Goal: Transaction & Acquisition: Purchase product/service

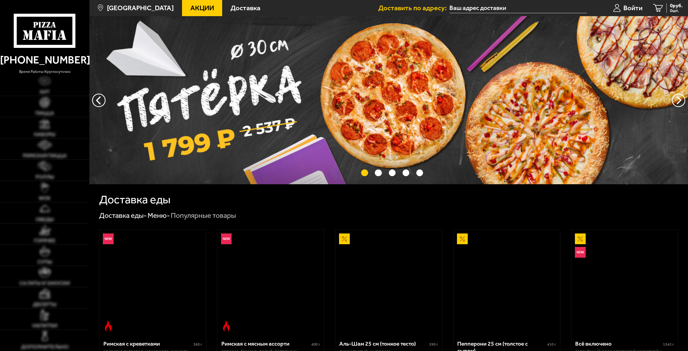
type input "[STREET_ADDRESS]"
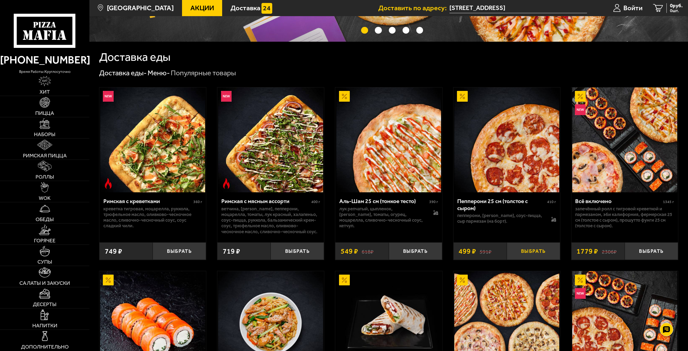
scroll to position [161, 0]
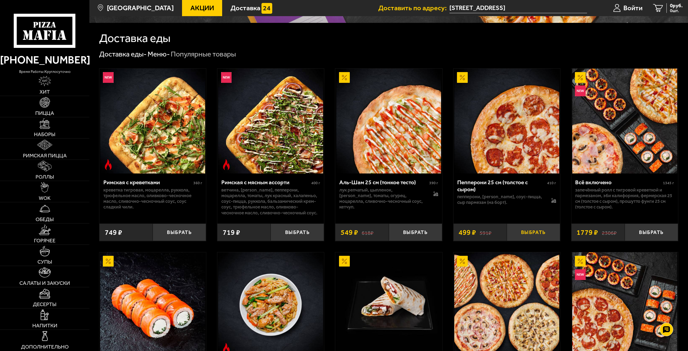
click at [528, 232] on button "Выбрать" at bounding box center [532, 232] width 53 height 17
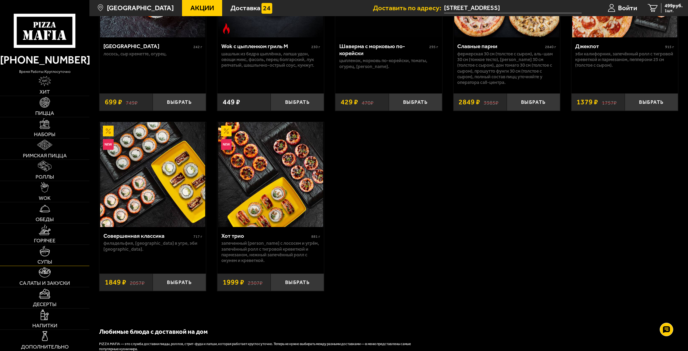
scroll to position [484, 0]
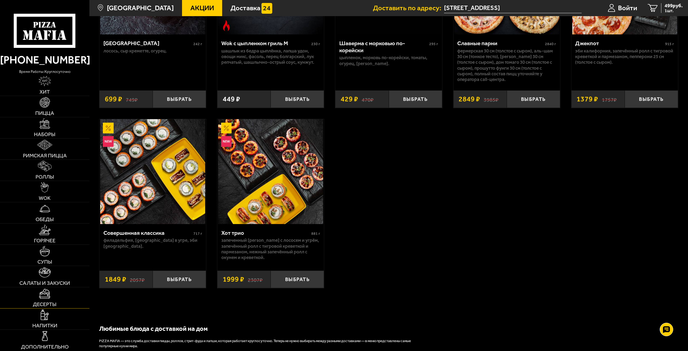
click at [50, 293] on img at bounding box center [45, 293] width 12 height 10
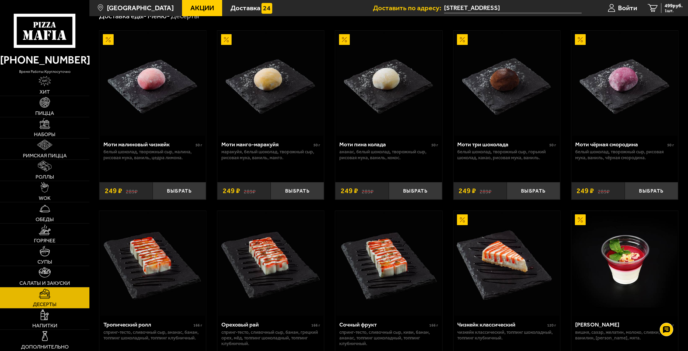
scroll to position [81, 0]
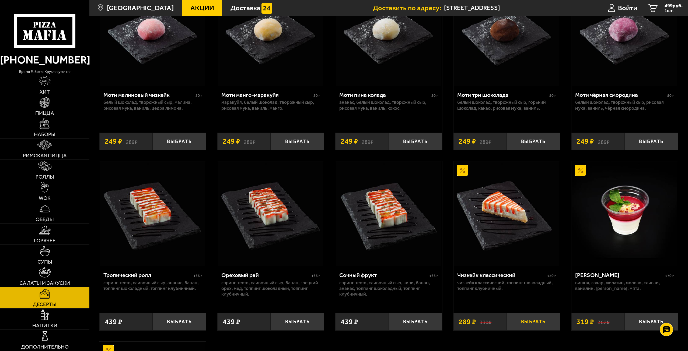
click at [531, 323] on button "Выбрать" at bounding box center [532, 321] width 53 height 17
click at [48, 234] on img at bounding box center [45, 230] width 12 height 10
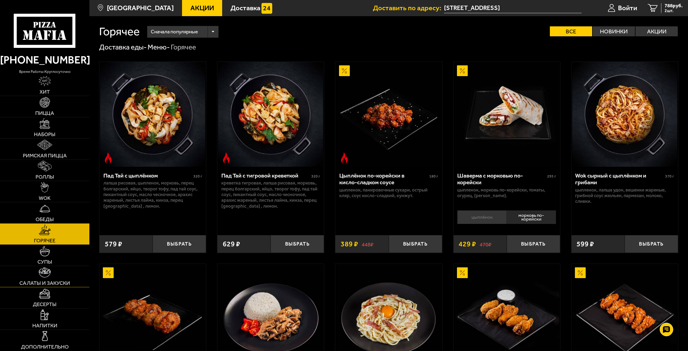
click at [62, 275] on link "Салаты и закуски" at bounding box center [44, 276] width 89 height 21
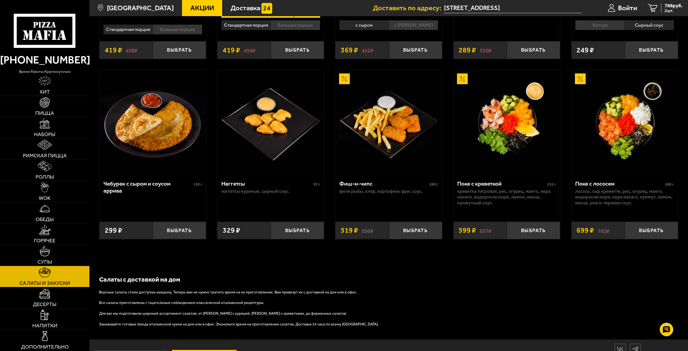
scroll to position [314, 0]
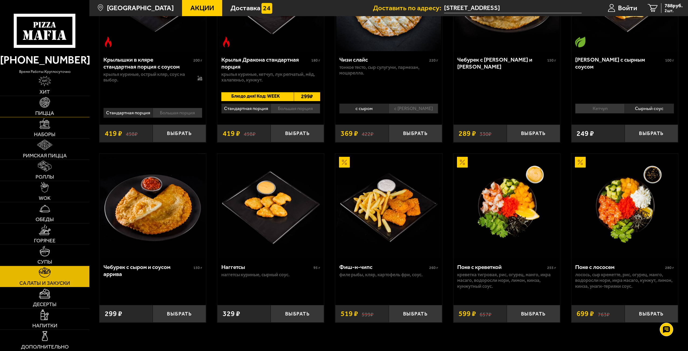
click at [47, 104] on img at bounding box center [45, 102] width 10 height 10
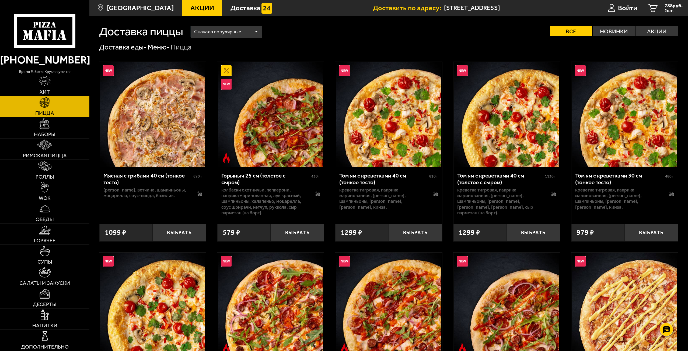
click at [57, 85] on link "Хит" at bounding box center [44, 85] width 89 height 21
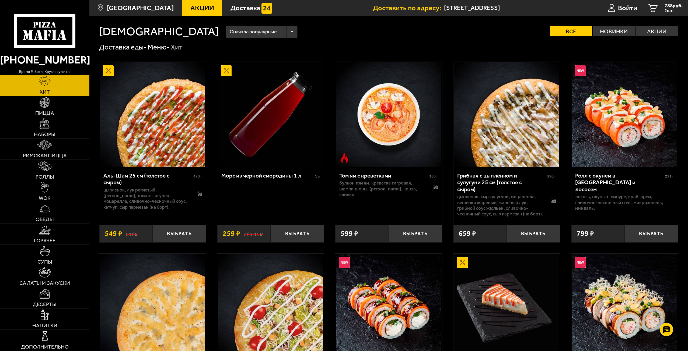
click at [226, 33] on div "Сначала популярные" at bounding box center [261, 32] width 71 height 12
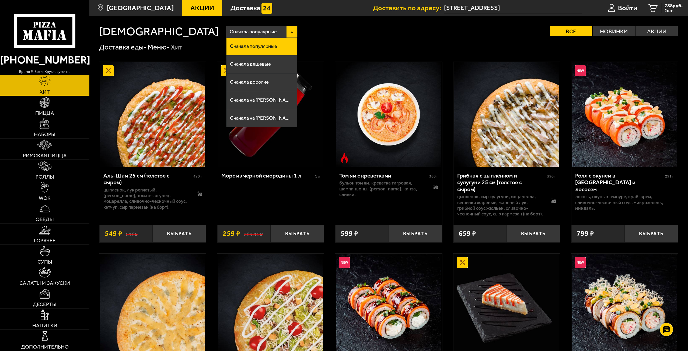
click at [226, 33] on div "Сначала популярные" at bounding box center [261, 32] width 71 height 12
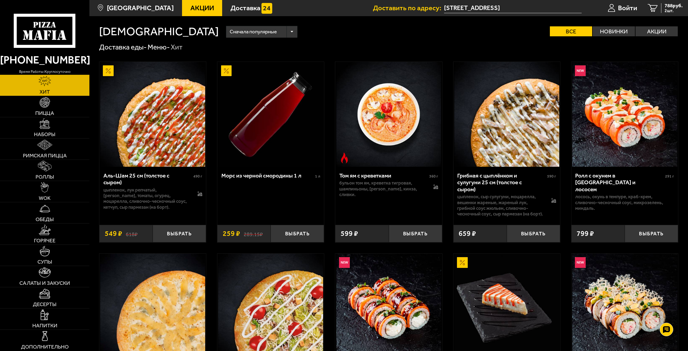
click at [226, 31] on div "Сначала популярные" at bounding box center [261, 32] width 71 height 12
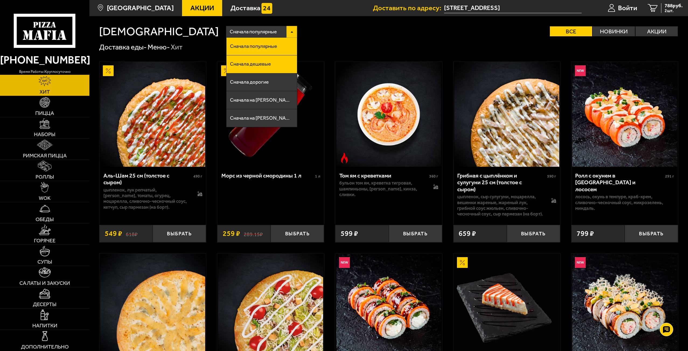
click at [226, 66] on li "Сначала дешевые" at bounding box center [261, 64] width 71 height 18
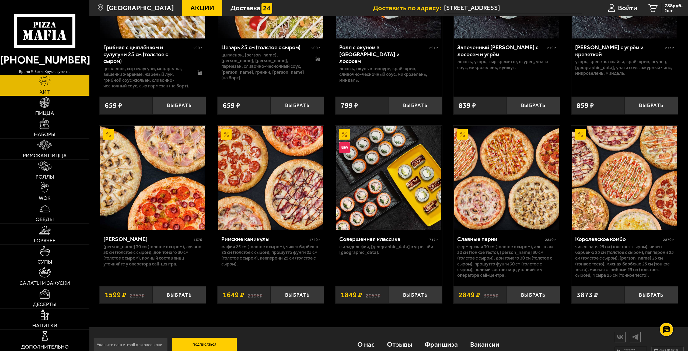
scroll to position [326, 0]
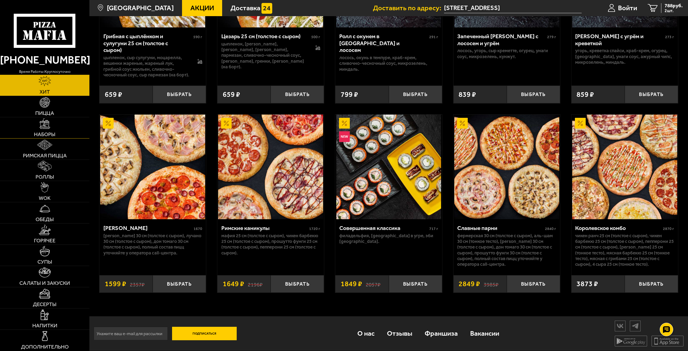
click at [47, 128] on img at bounding box center [45, 123] width 10 height 10
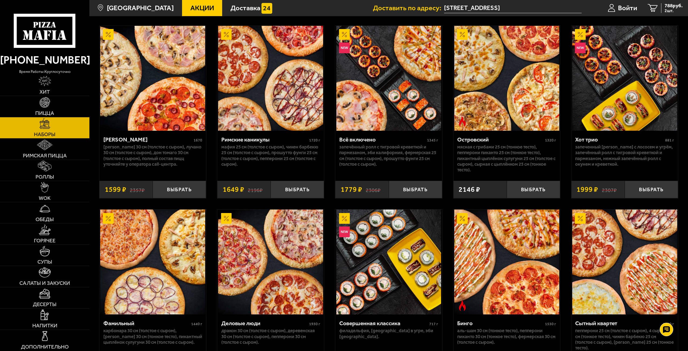
scroll to position [673, 0]
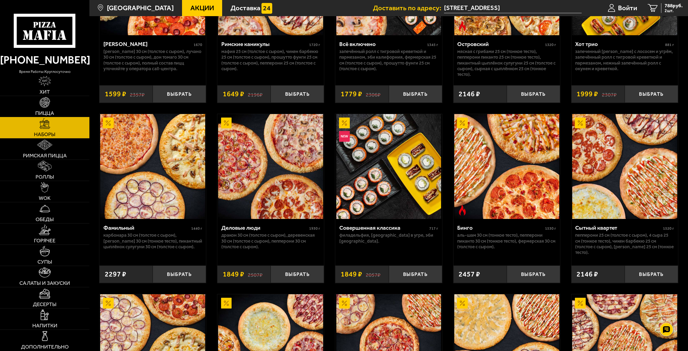
click at [46, 104] on img at bounding box center [45, 102] width 10 height 10
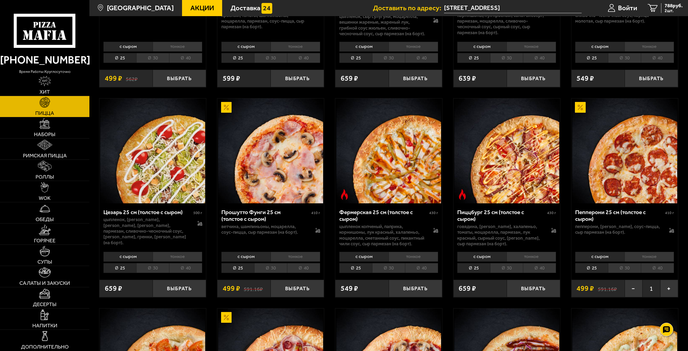
scroll to position [2099, 0]
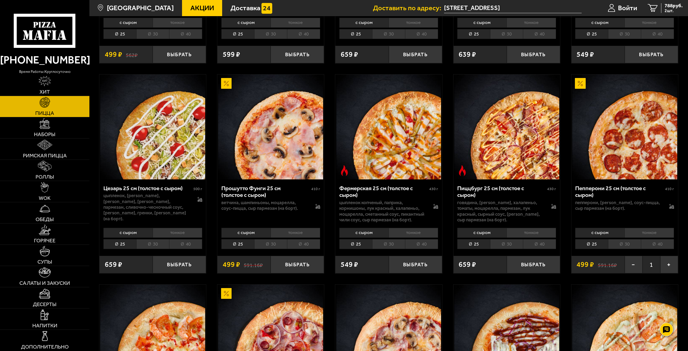
click at [625, 249] on li "30" at bounding box center [624, 244] width 33 height 10
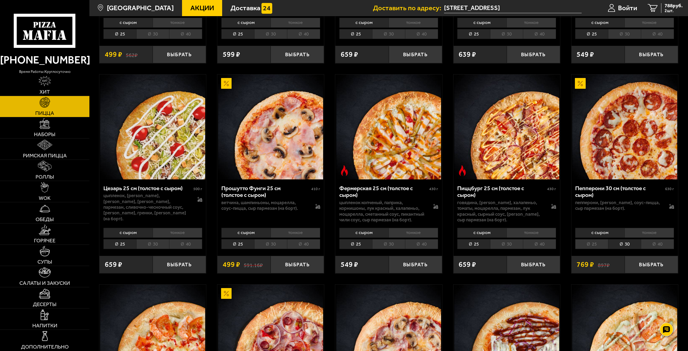
click at [600, 247] on li "25" at bounding box center [591, 244] width 33 height 10
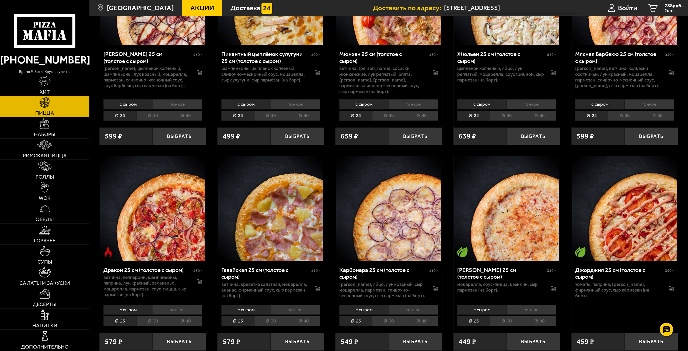
scroll to position [2745, 0]
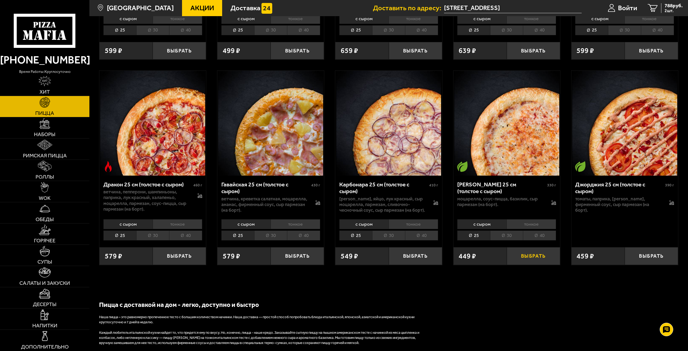
click at [518, 256] on button "Выбрать" at bounding box center [532, 255] width 53 height 17
click at [666, 5] on span "1237 руб." at bounding box center [671, 5] width 21 height 5
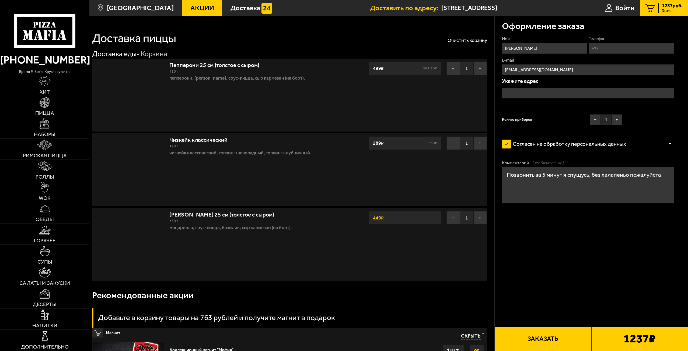
type input "[STREET_ADDRESS]"
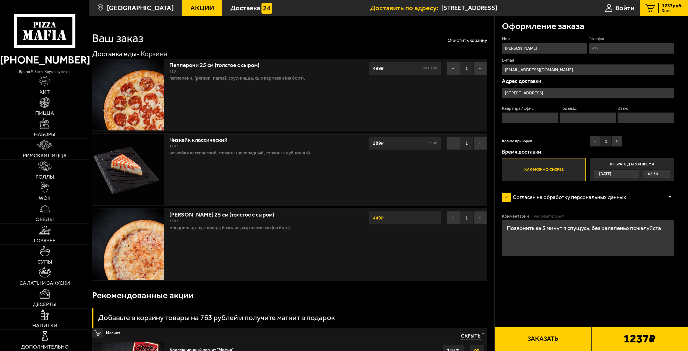
click at [620, 51] on input "Телефон" at bounding box center [630, 48] width 85 height 11
type input "[PHONE_NUMBER]"
click at [537, 116] on input "Квартира / офис" at bounding box center [530, 117] width 57 height 11
type input "41"
click at [597, 113] on input "Подъезд" at bounding box center [587, 117] width 57 height 11
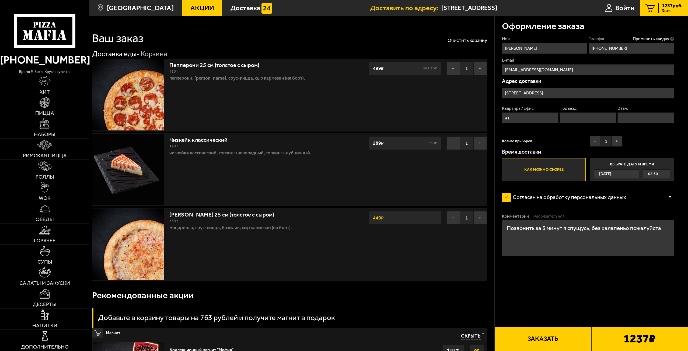
type input "1"
click at [623, 115] on input "Этаж" at bounding box center [645, 117] width 57 height 11
type input "9"
click at [550, 336] on button "Заказать" at bounding box center [542, 339] width 97 height 24
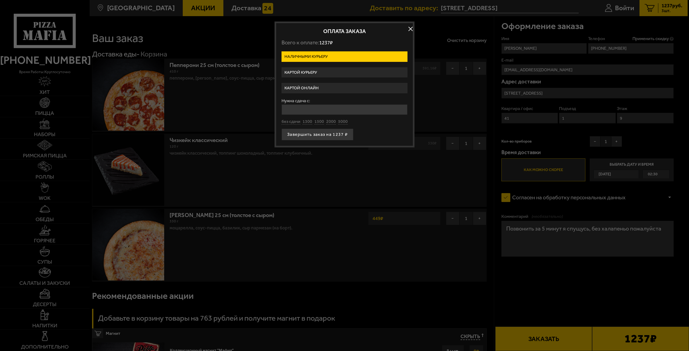
click at [311, 73] on label "Картой курьеру" at bounding box center [344, 72] width 126 height 10
click at [0, 0] on input "Картой курьеру" at bounding box center [0, 0] width 0 height 0
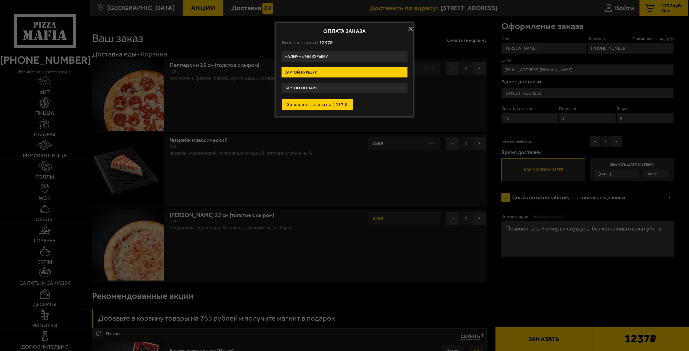
click at [317, 107] on button "Завершить заказ на 1237 ₽" at bounding box center [317, 105] width 72 height 12
